Goal: Navigation & Orientation: Go to known website

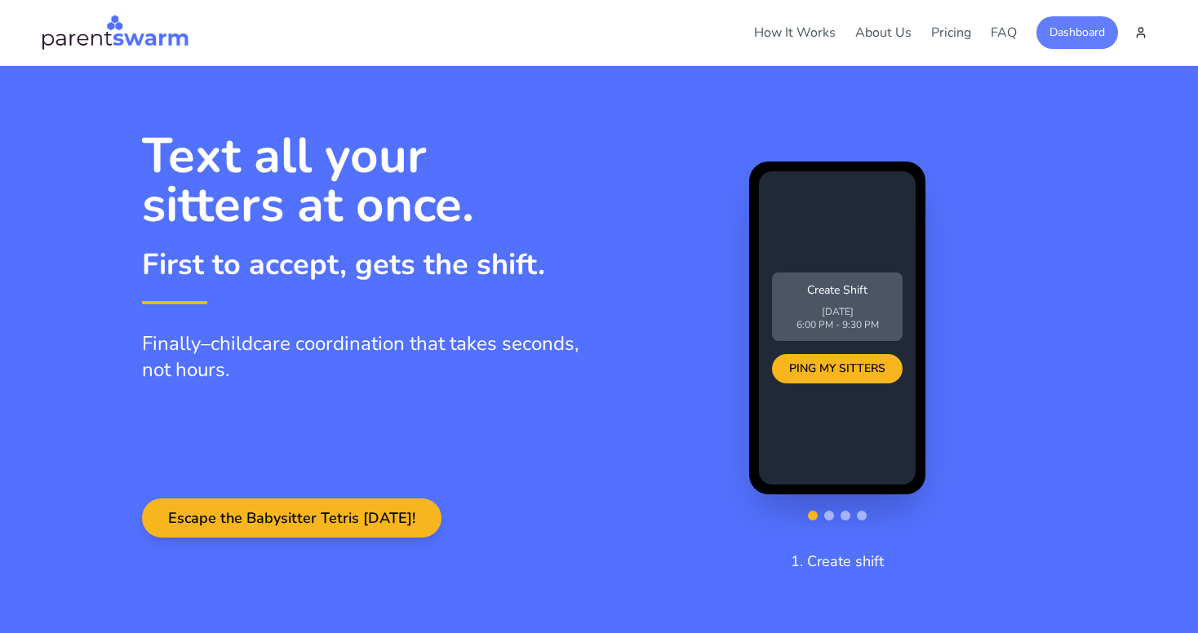
click at [1110, 32] on button "Dashboard" at bounding box center [1077, 32] width 82 height 33
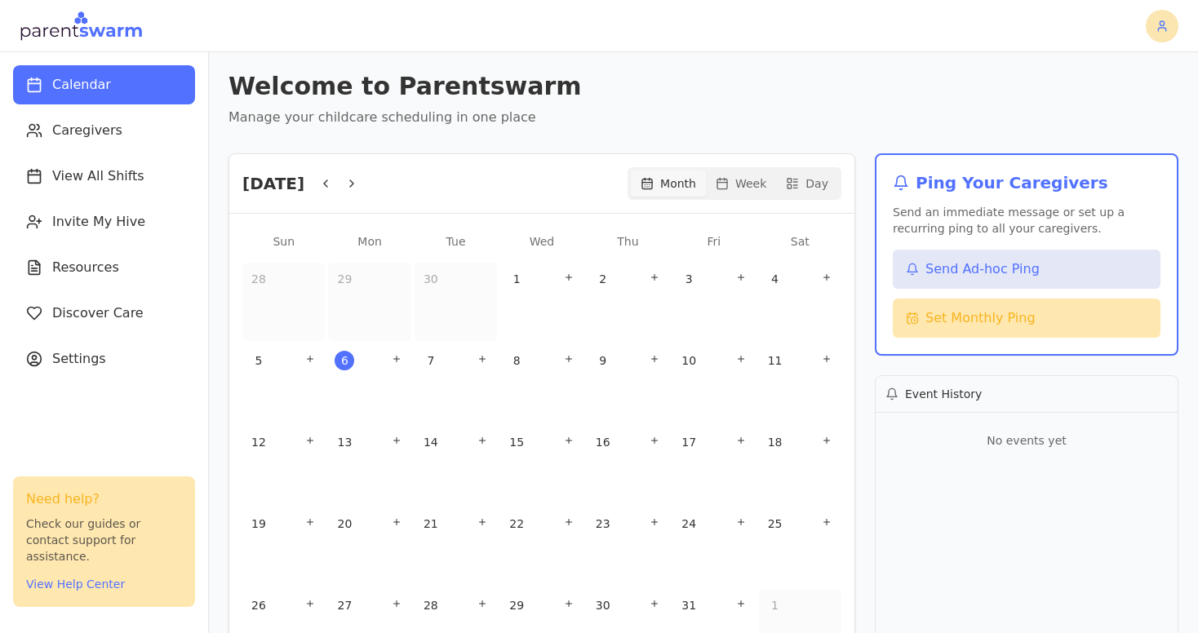
click at [1166, 26] on html "Calendar Caregivers View All Shifts Invite My Hive Resources Discover Care Sett…" at bounding box center [599, 316] width 1198 height 633
click at [1118, 91] on div "Sign Out" at bounding box center [1121, 89] width 96 height 26
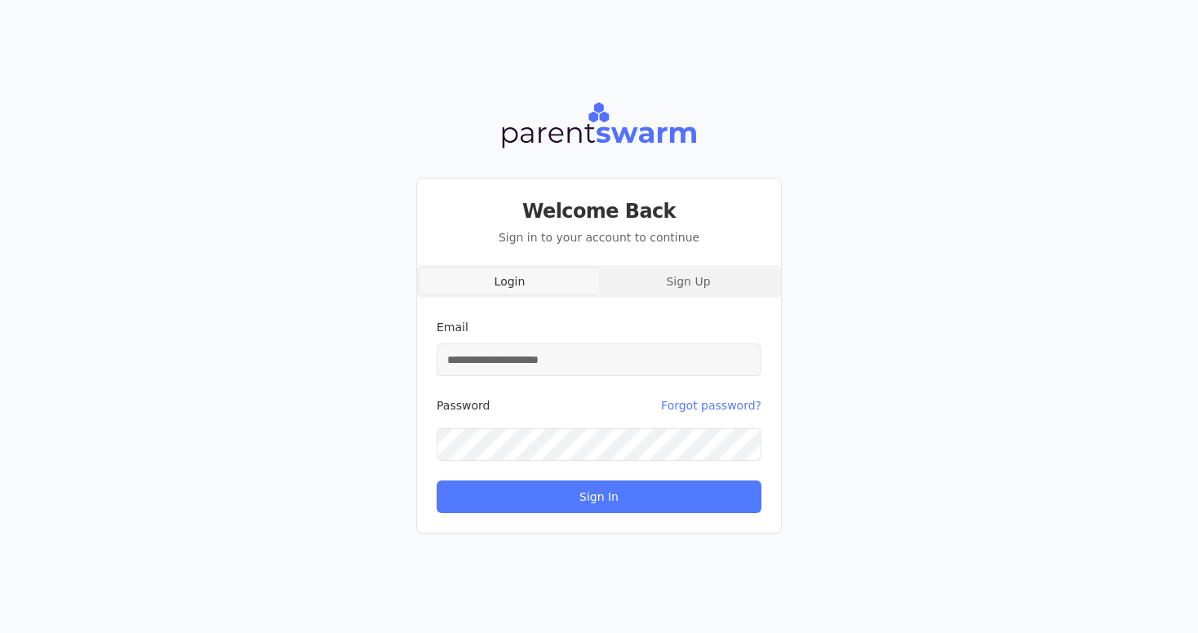
click at [636, 365] on input "Email" at bounding box center [599, 359] width 325 height 33
type input "**********"
click at [437, 481] on button "Sign In" at bounding box center [599, 497] width 325 height 33
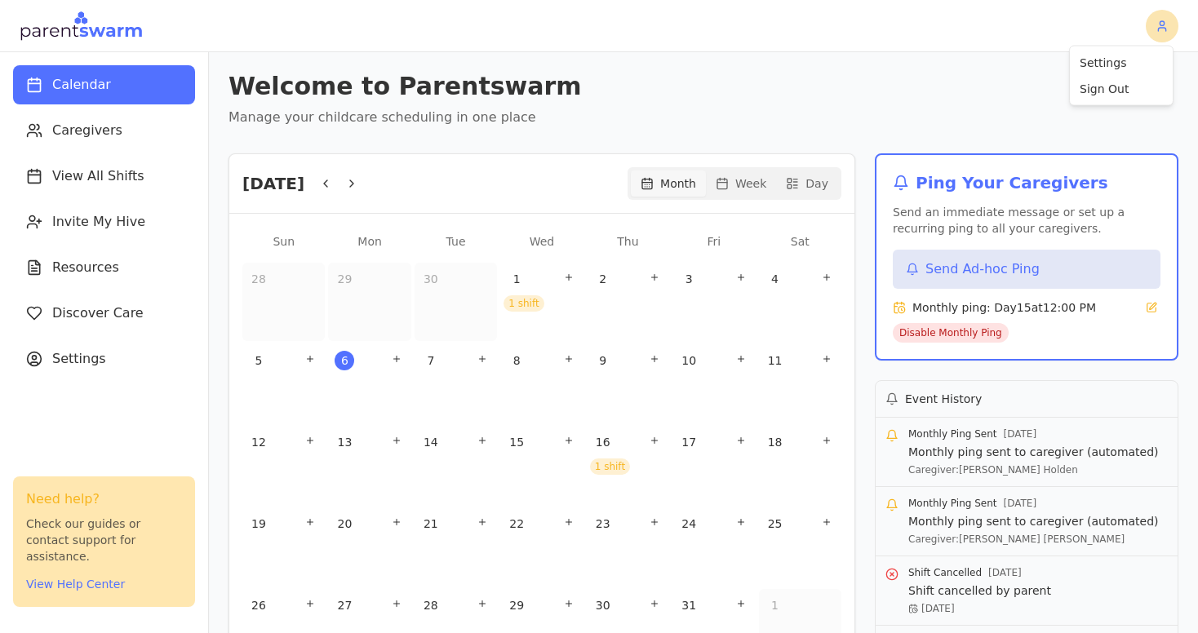
click at [1153, 28] on html "Calendar Caregivers View All Shifts Invite My Hive Resources Discover Care Sett…" at bounding box center [599, 316] width 1198 height 633
click at [1112, 86] on div "Sign Out" at bounding box center [1121, 89] width 96 height 26
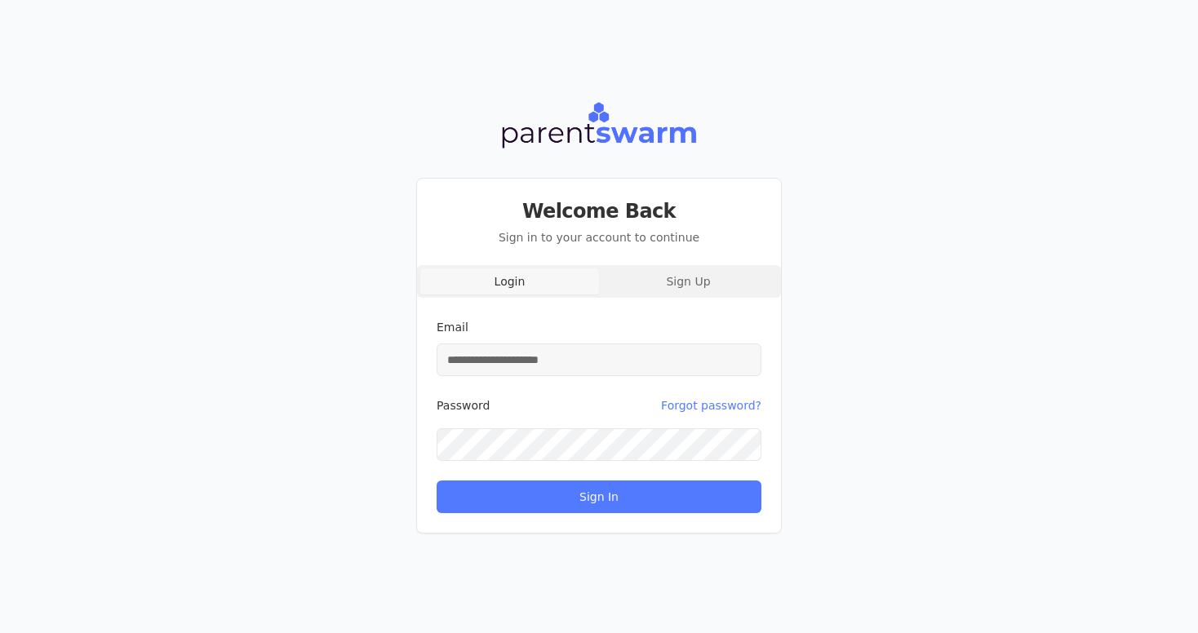
click at [592, 361] on input "Email" at bounding box center [599, 359] width 325 height 33
click at [437, 481] on button "Sign In" at bounding box center [599, 497] width 325 height 33
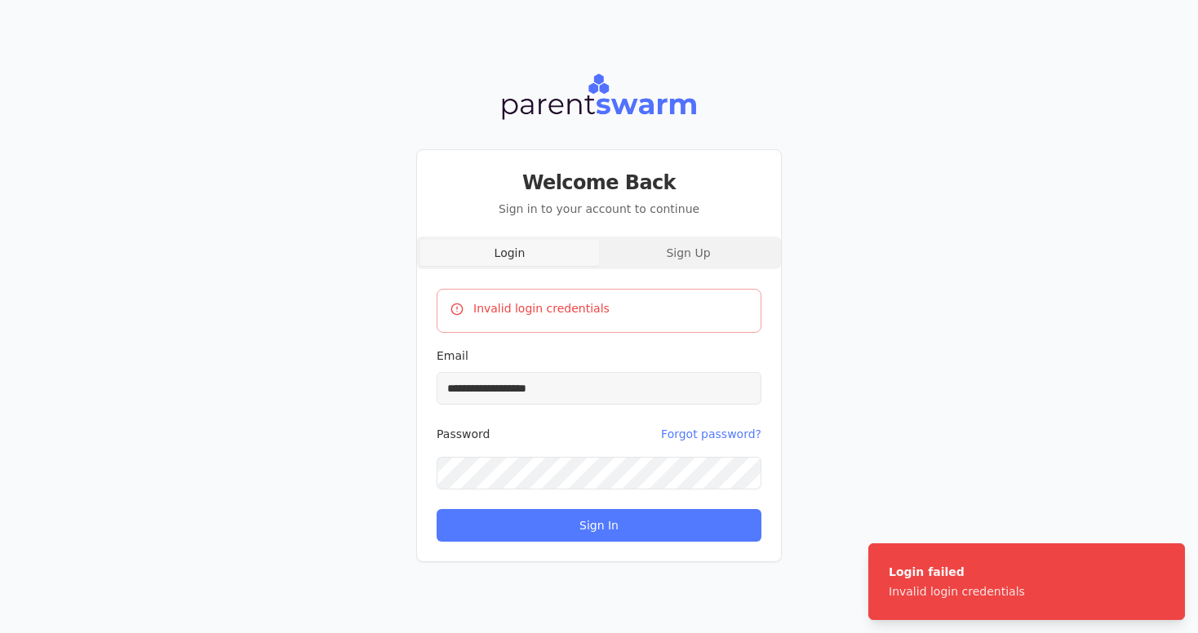
click at [401, 456] on div "**********" at bounding box center [599, 316] width 1198 height 633
drag, startPoint x: 576, startPoint y: 388, endPoint x: 385, endPoint y: 379, distance: 191.2
click at [386, 379] on div "**********" at bounding box center [599, 316] width 1198 height 633
type input "**********"
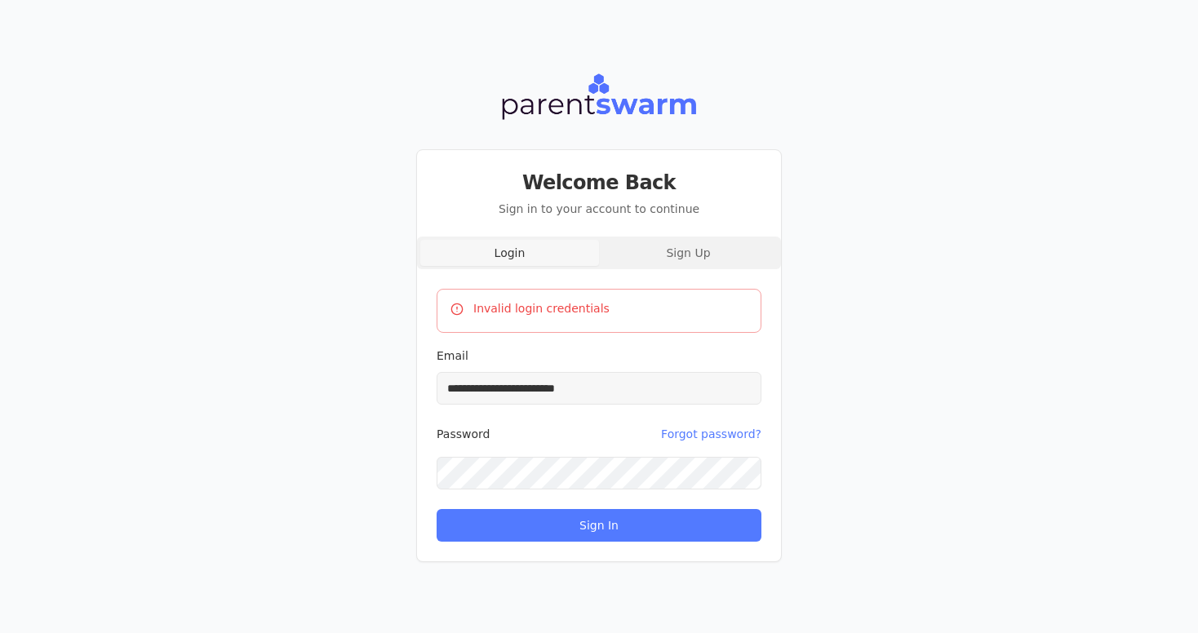
click at [437, 509] on button "Sign In" at bounding box center [599, 525] width 325 height 33
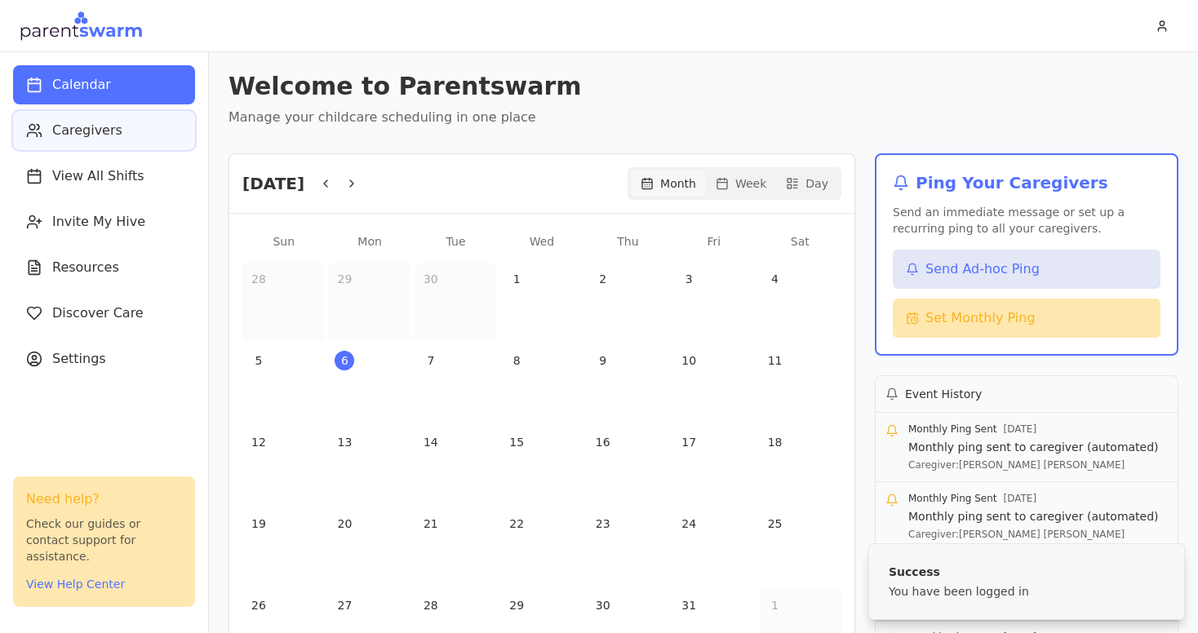
click at [112, 130] on span "Caregivers" at bounding box center [87, 131] width 70 height 20
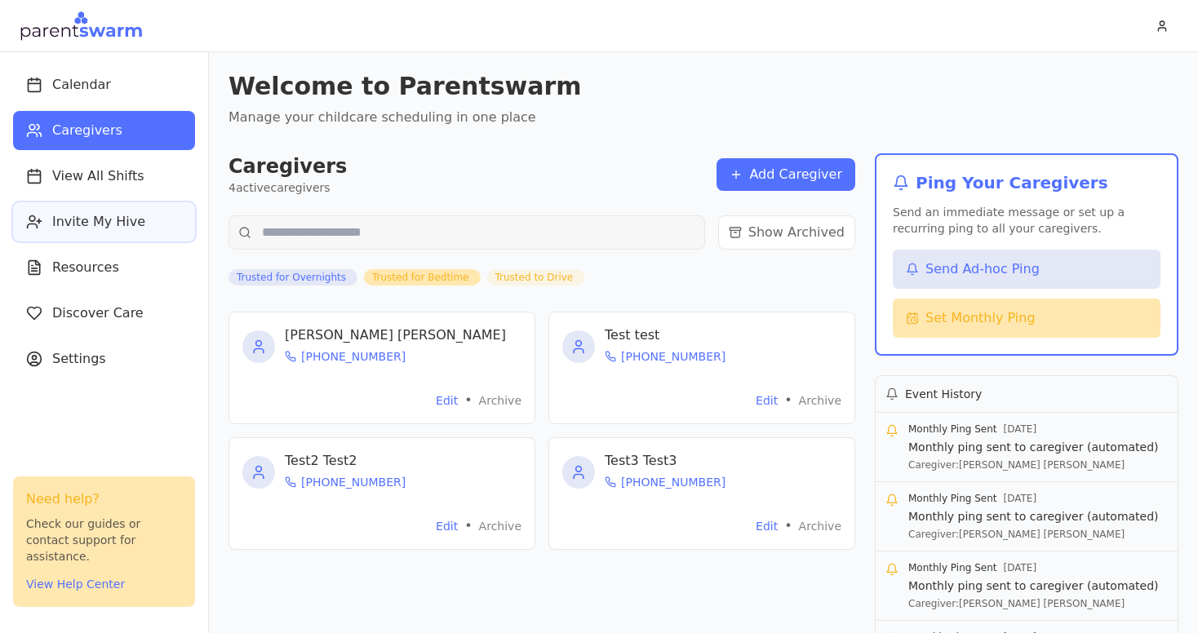
click at [104, 222] on span "Invite My Hive" at bounding box center [98, 222] width 93 height 20
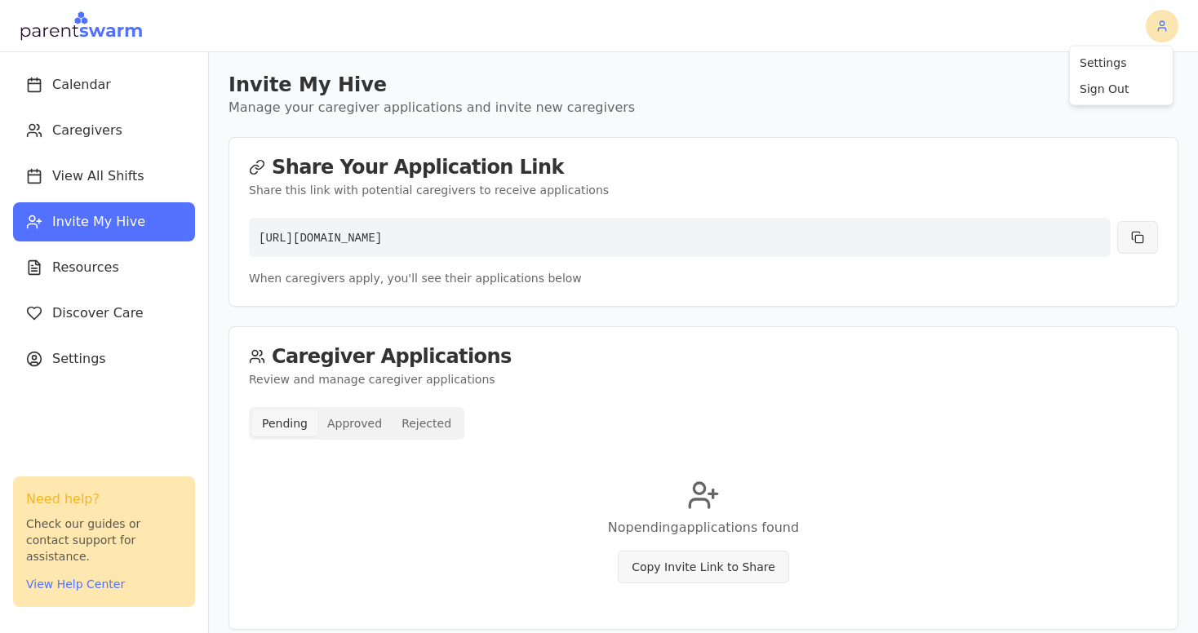
click at [1160, 25] on html "Calendar Caregivers View All Shifts Invite My Hive Resources Discover Care Sett…" at bounding box center [599, 316] width 1198 height 633
click at [1116, 86] on div "Sign Out" at bounding box center [1121, 89] width 96 height 26
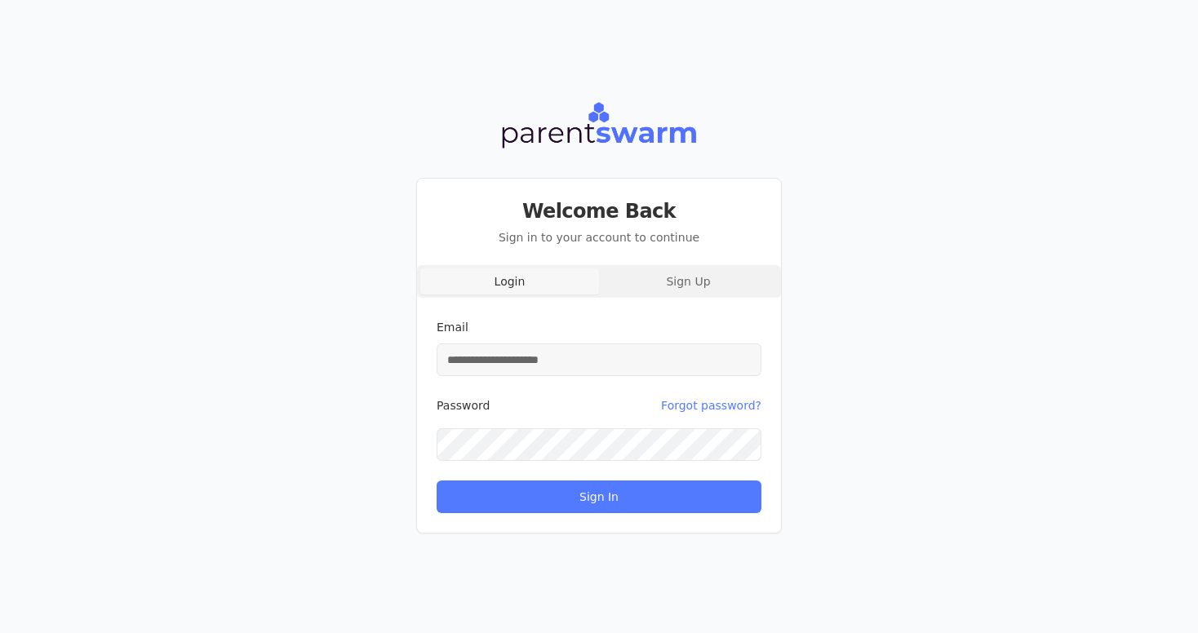
click at [574, 364] on input "Email" at bounding box center [599, 359] width 325 height 33
type input "**********"
click at [437, 481] on button "Sign In" at bounding box center [599, 497] width 325 height 33
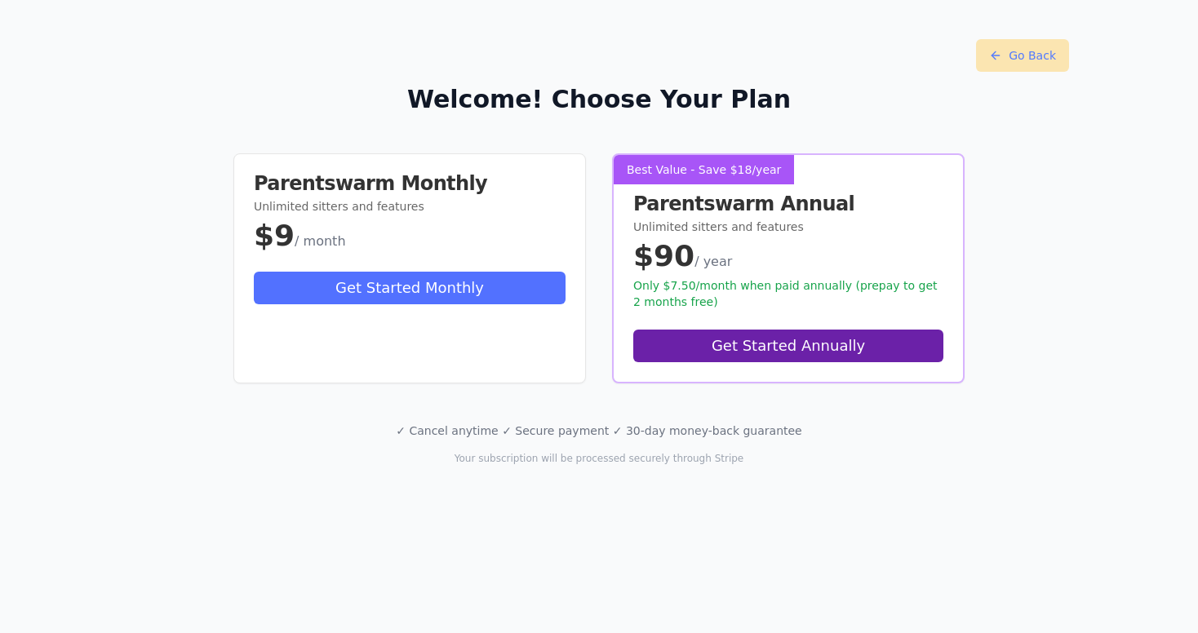
click at [1024, 55] on button "Go Back" at bounding box center [1022, 55] width 93 height 33
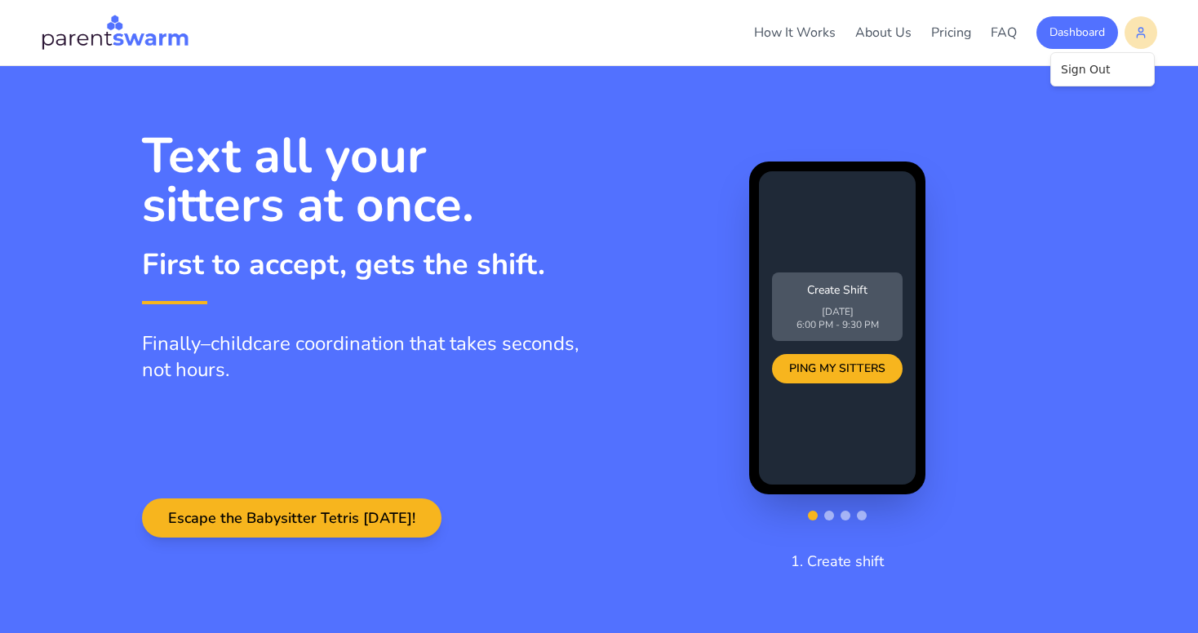
click at [1143, 37] on html "How It Works About Us Pricing FAQ Dashboard How It Works About Pricing FAQ Dash…" at bounding box center [599, 316] width 1198 height 633
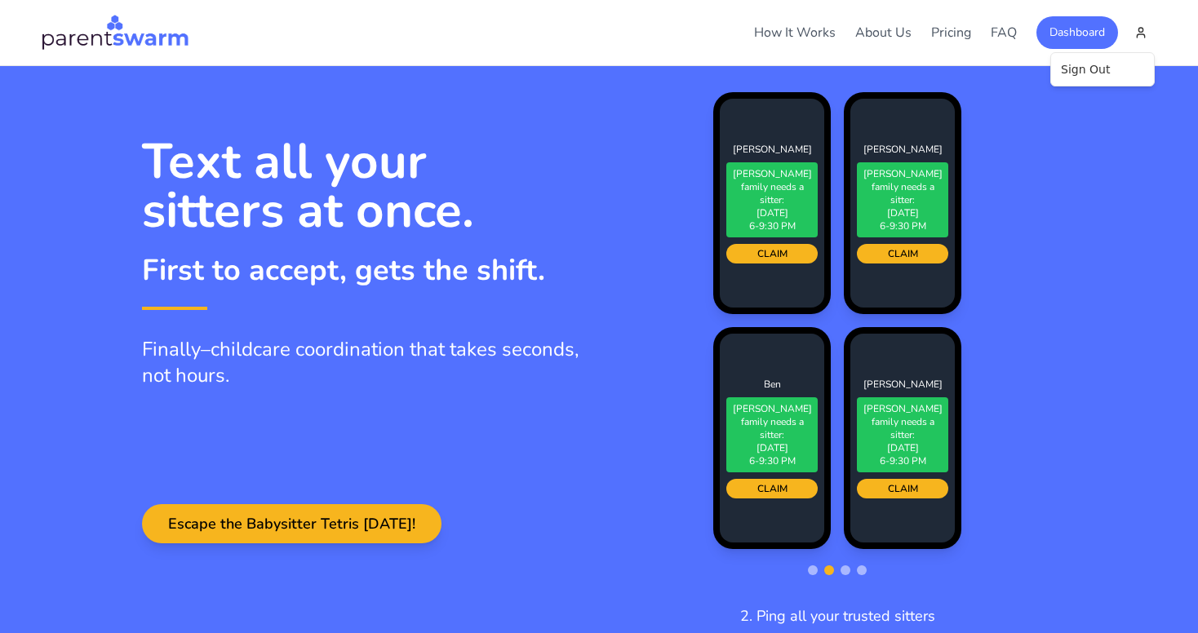
click at [1077, 42] on html "How It Works About Us Pricing FAQ Dashboard How It Works About Pricing FAQ Dash…" at bounding box center [599, 316] width 1198 height 633
click at [1078, 37] on button "Dashboard" at bounding box center [1077, 32] width 82 height 33
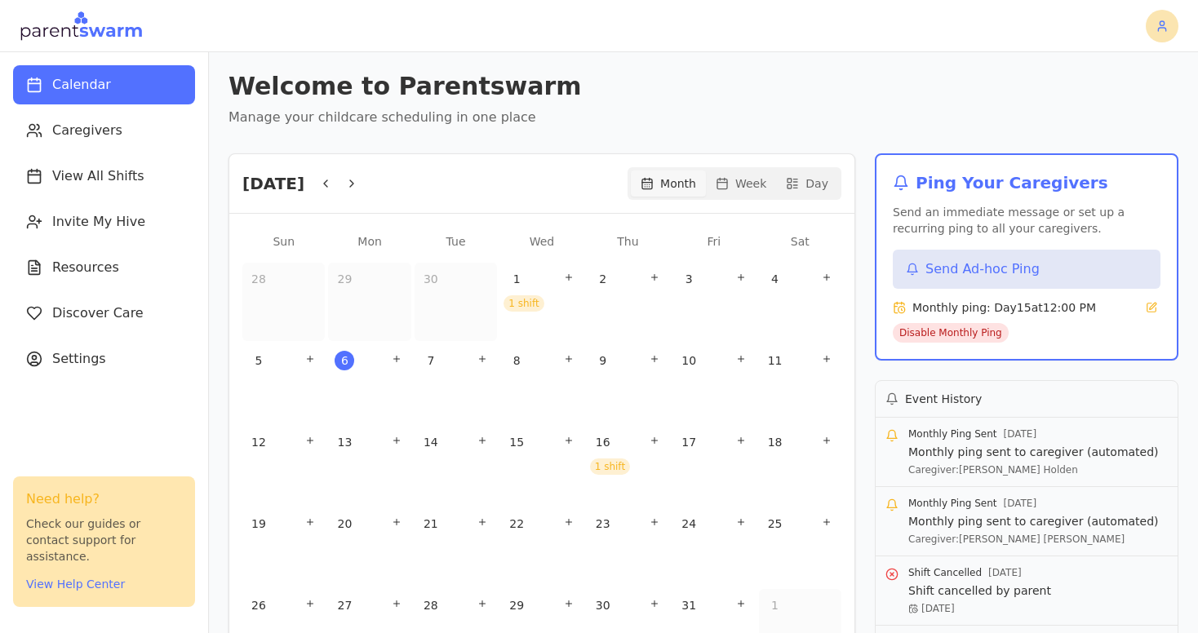
click at [1152, 26] on html "Calendar Caregivers View All Shifts Invite My Hive Resources Discover Care Sett…" at bounding box center [599, 316] width 1198 height 633
